Goal: Find specific page/section

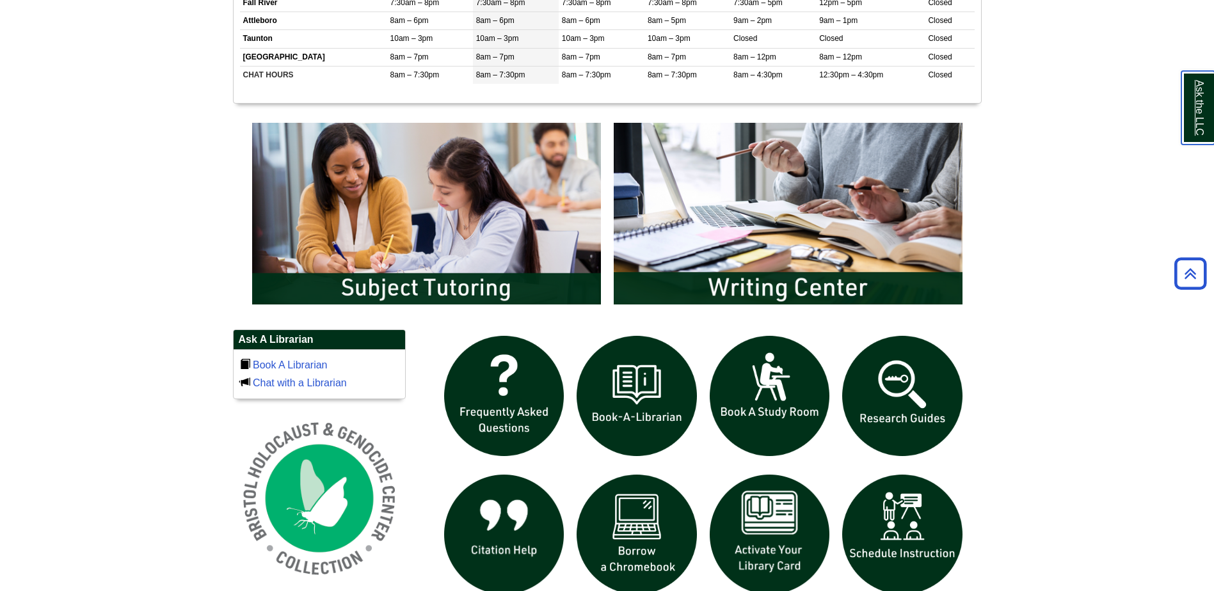
scroll to position [640, 0]
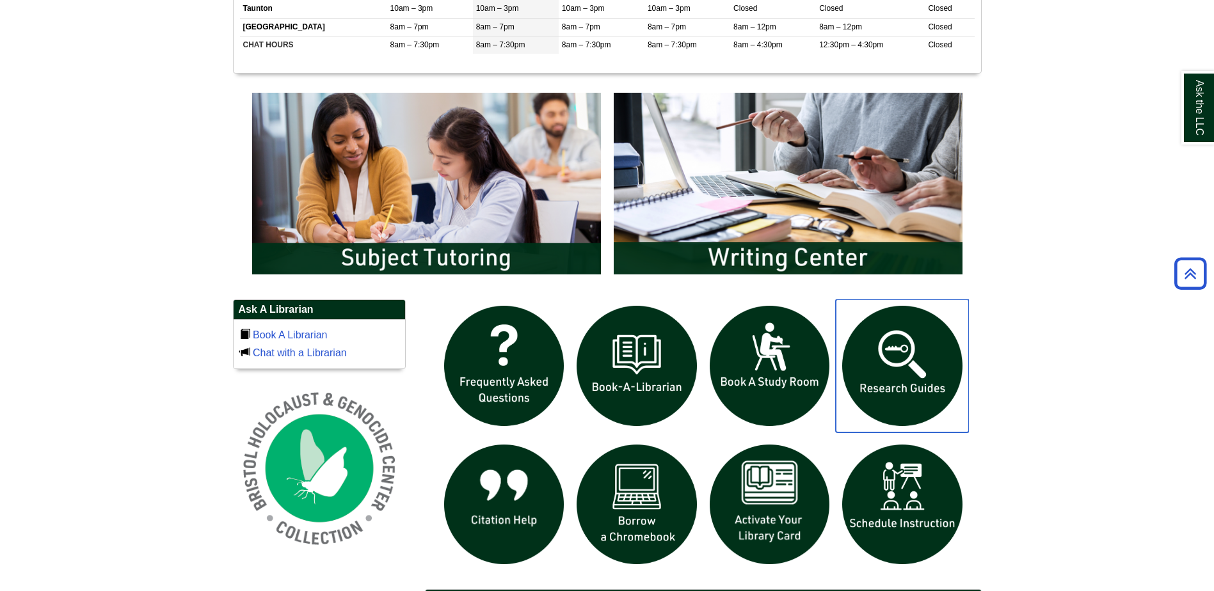
click at [893, 397] on img "slideshow" at bounding box center [902, 366] width 133 height 133
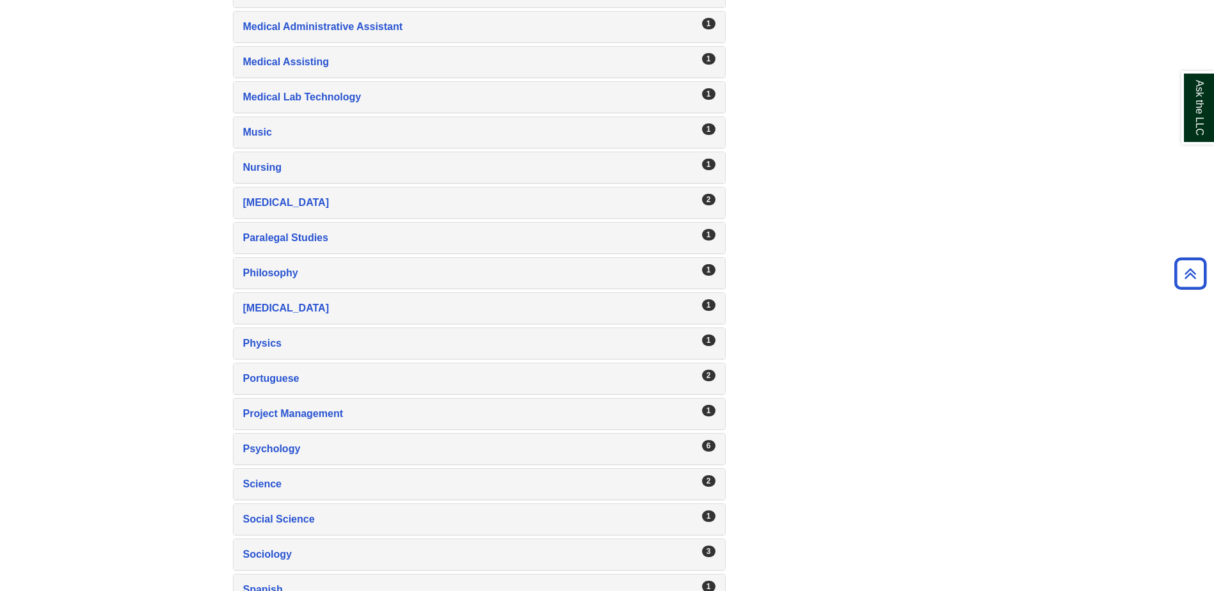
scroll to position [1961, 0]
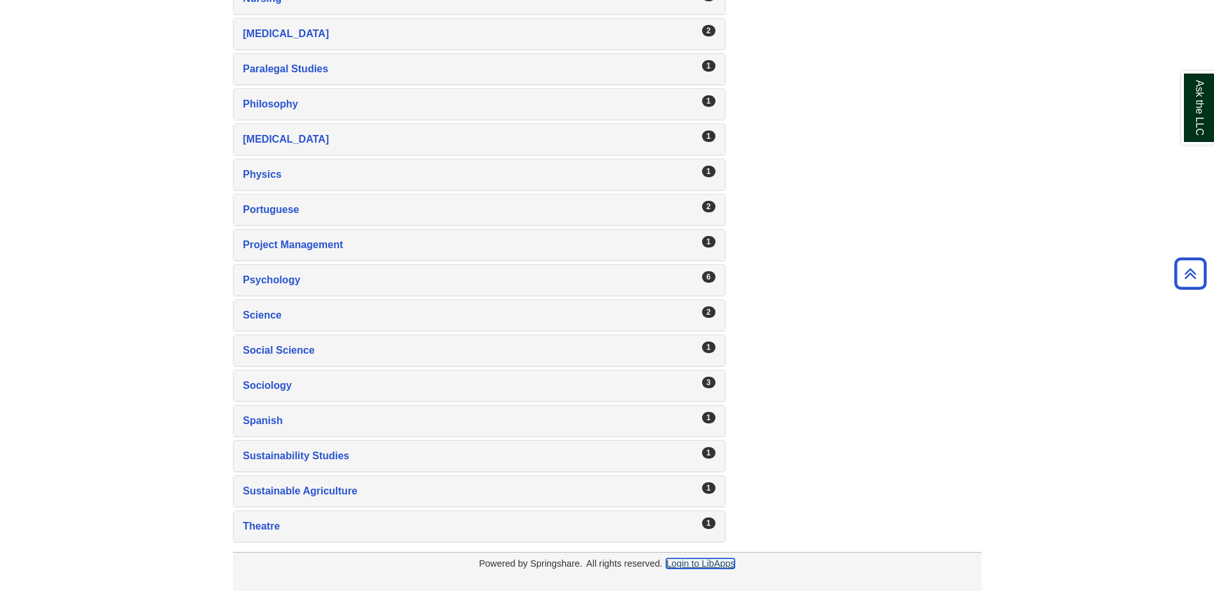
click at [693, 564] on link "Login to LibApps" at bounding box center [700, 564] width 68 height 10
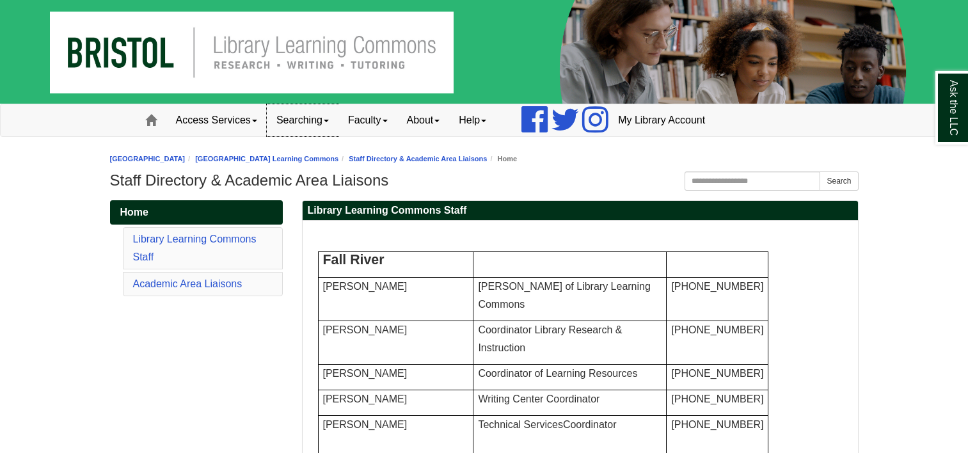
scroll to position [128, 0]
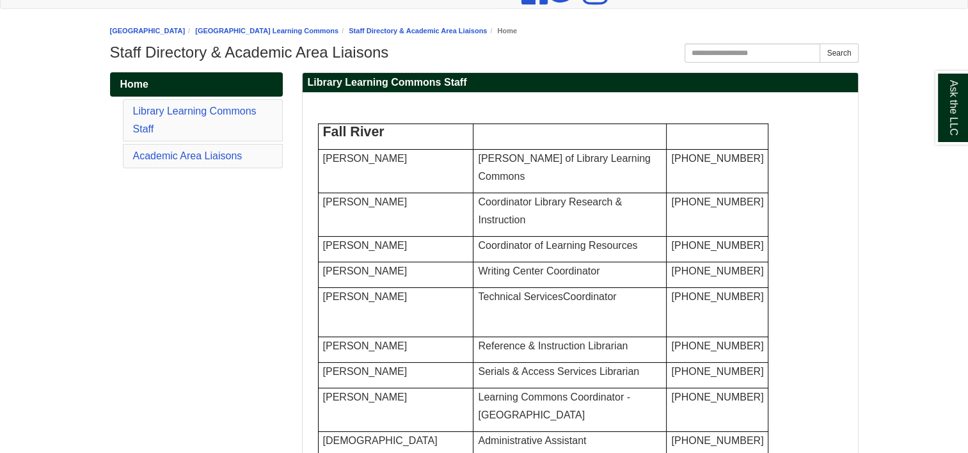
click at [490, 58] on h1 "Staff Directory & Academic Area Liaisons" at bounding box center [484, 53] width 749 height 18
